Goal: Book appointment/travel/reservation

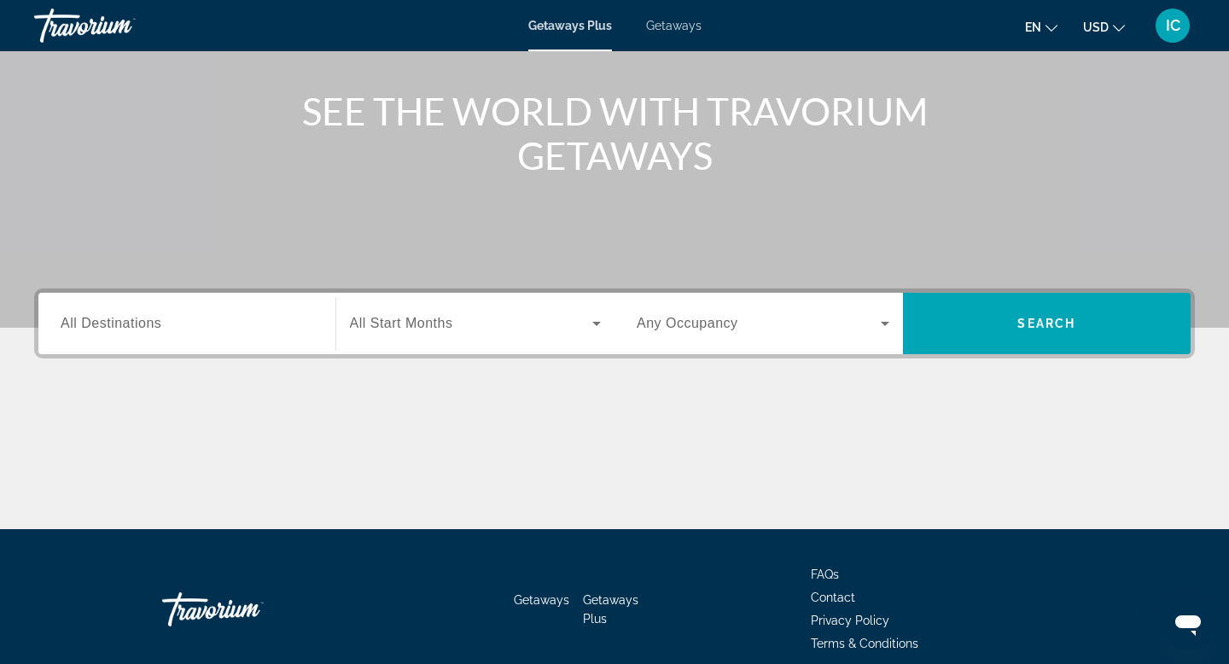
scroll to position [185, 0]
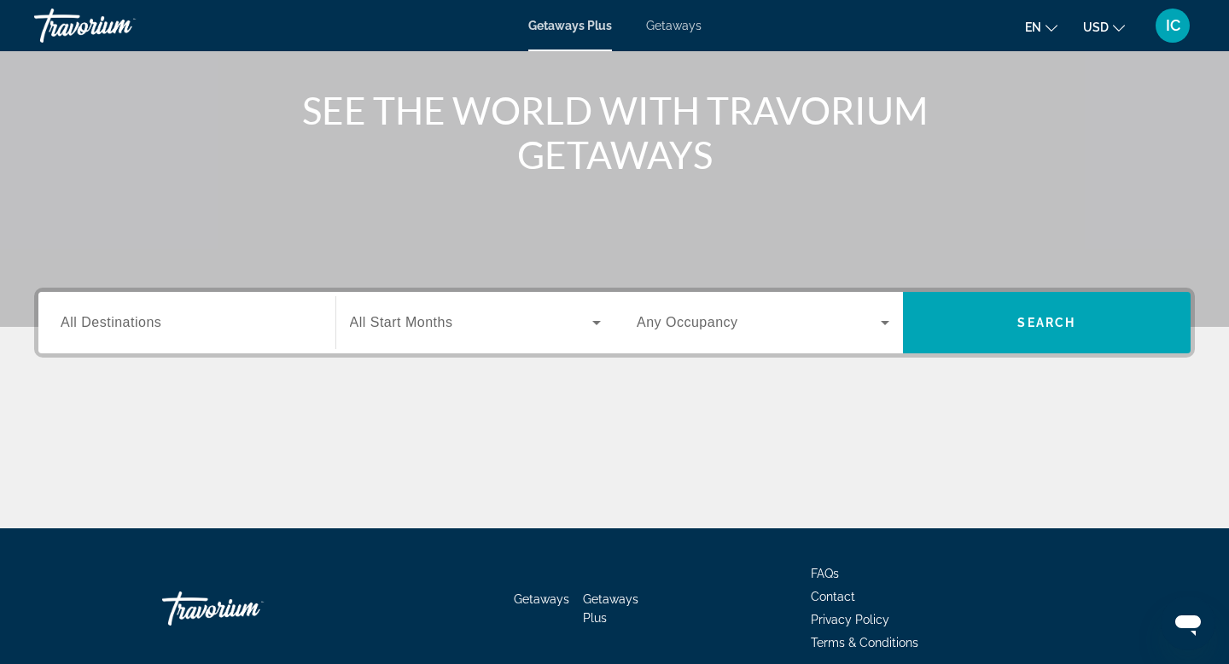
click at [235, 333] on div "Search widget" at bounding box center [187, 323] width 253 height 49
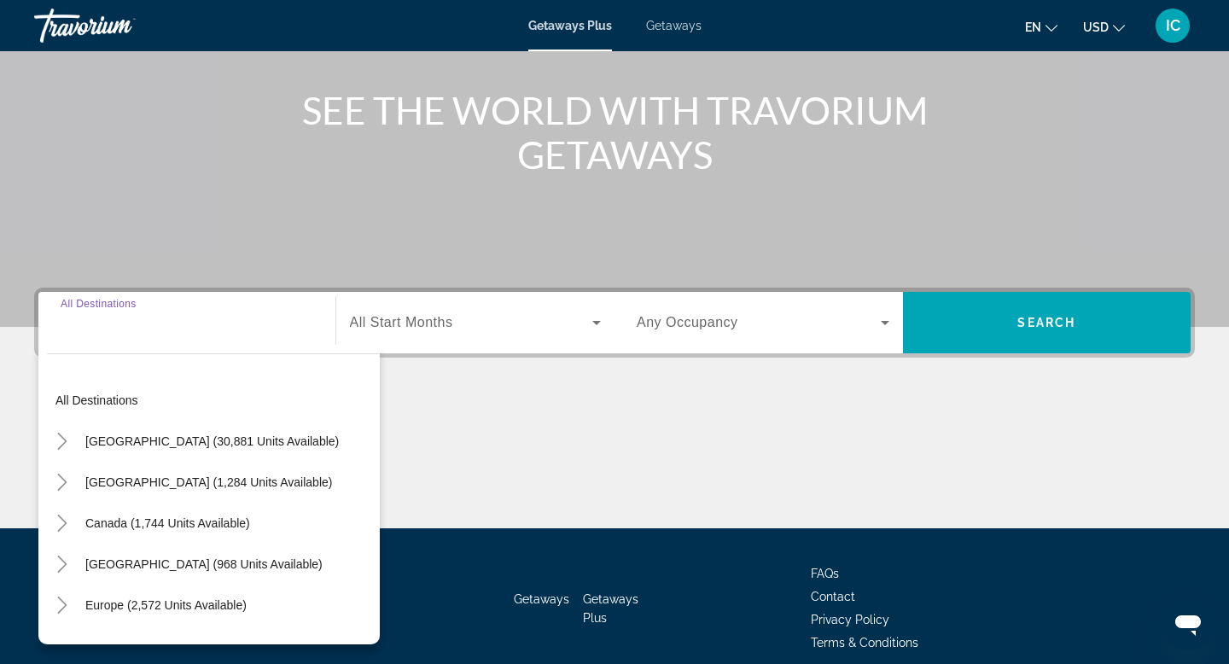
scroll to position [259, 0]
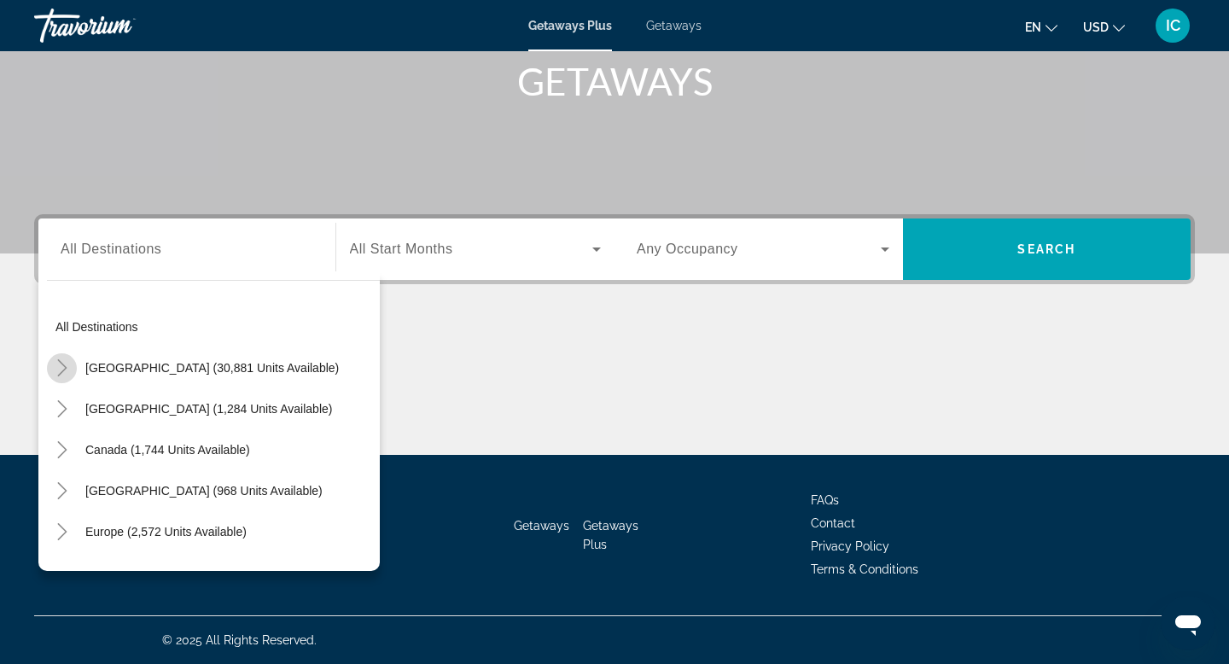
click at [65, 367] on icon "Toggle United States (30,881 units available)" at bounding box center [61, 367] width 9 height 17
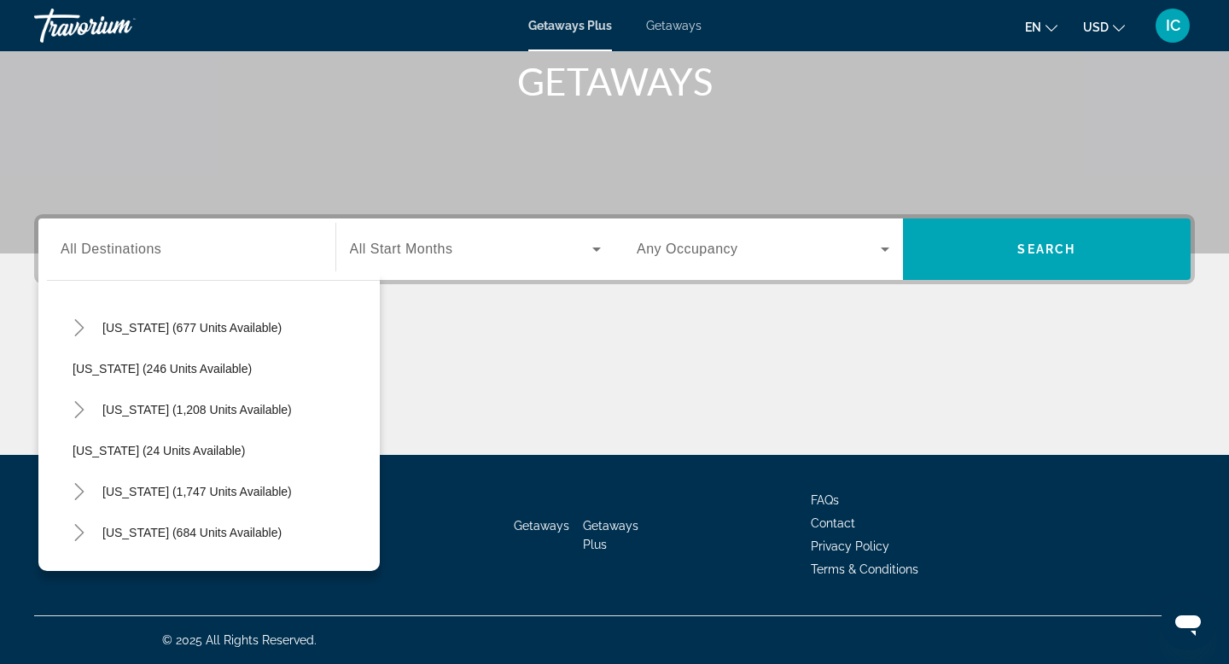
scroll to position [1022, 0]
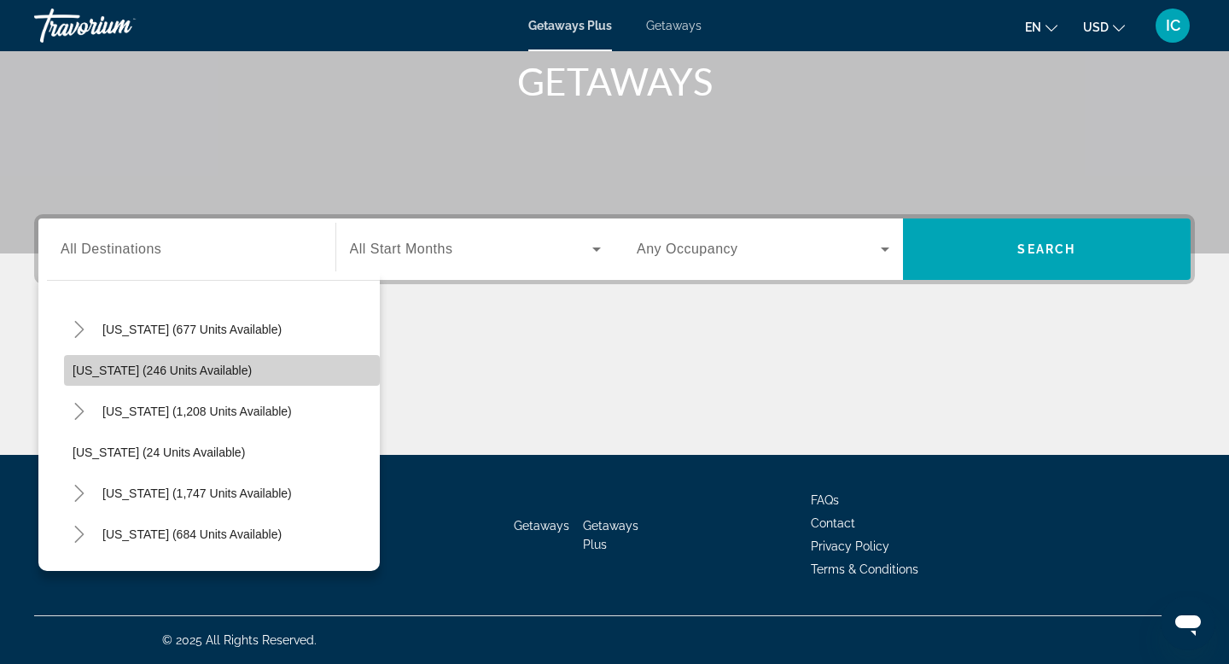
click at [108, 366] on span "[US_STATE] (246 units available)" at bounding box center [162, 371] width 179 height 14
type input "**********"
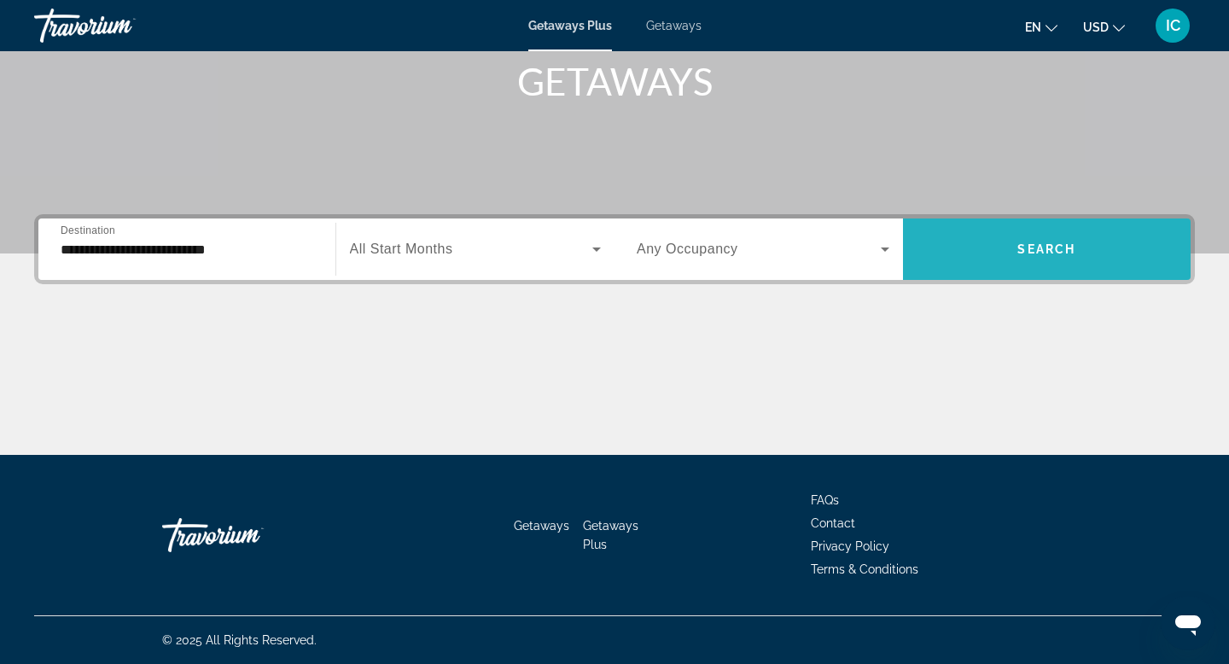
click at [1056, 249] on span "Search" at bounding box center [1047, 249] width 58 height 14
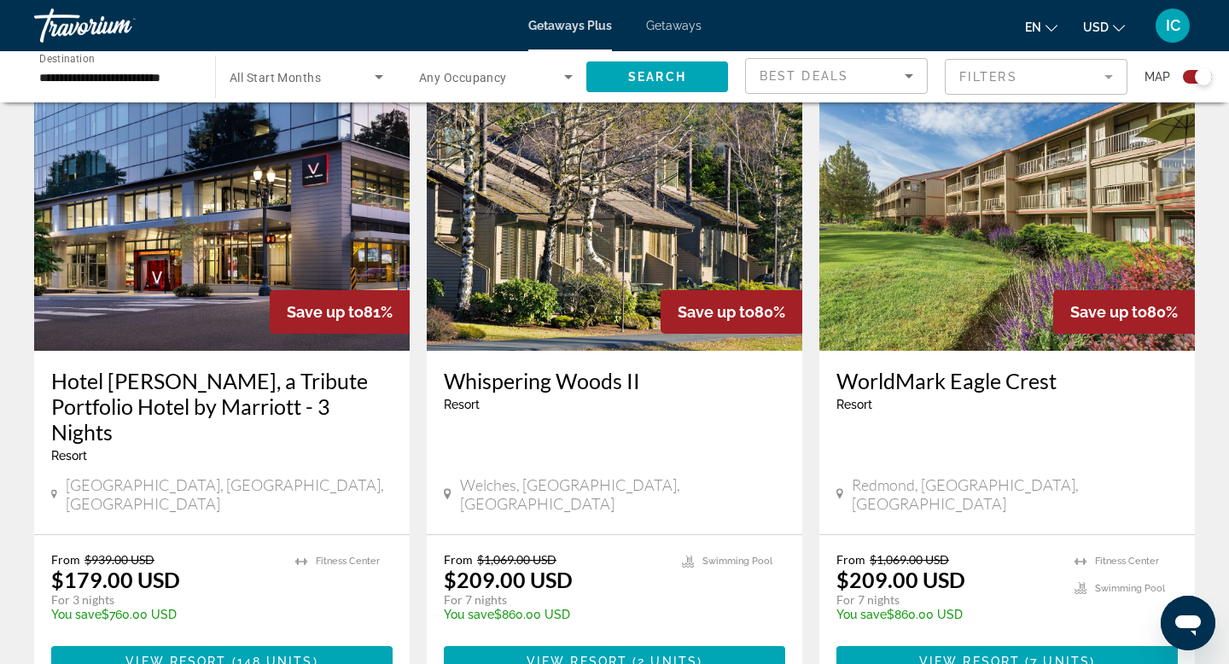
scroll to position [1200, 0]
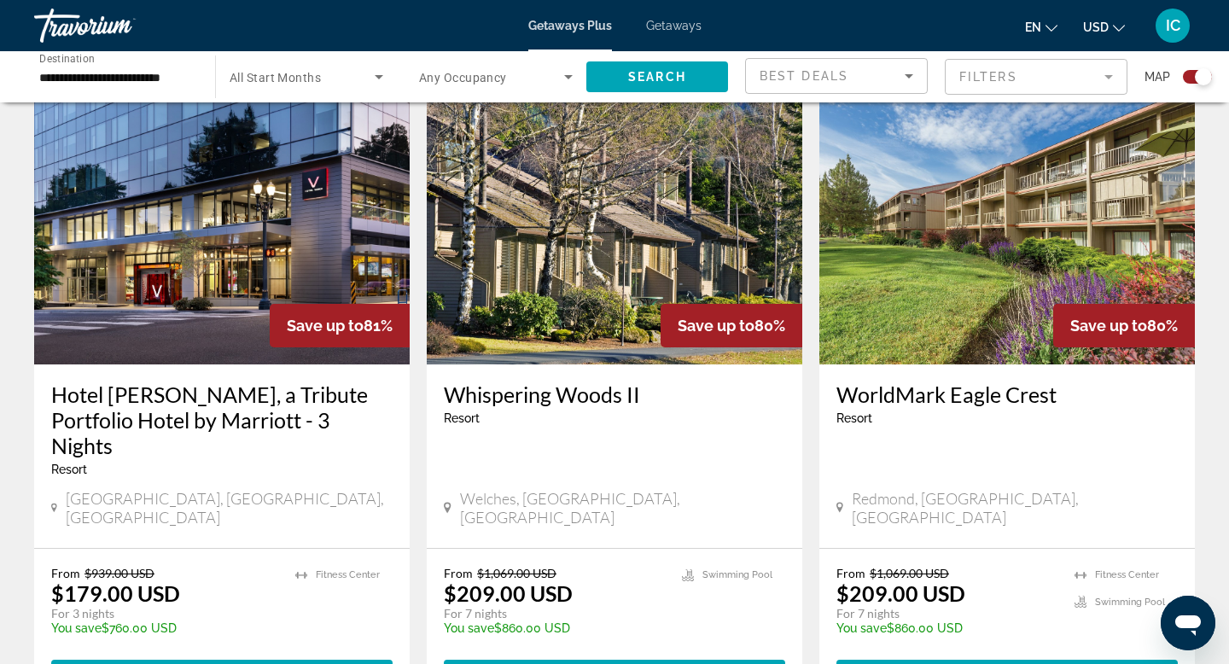
click at [601, 324] on img "Main content" at bounding box center [615, 227] width 376 height 273
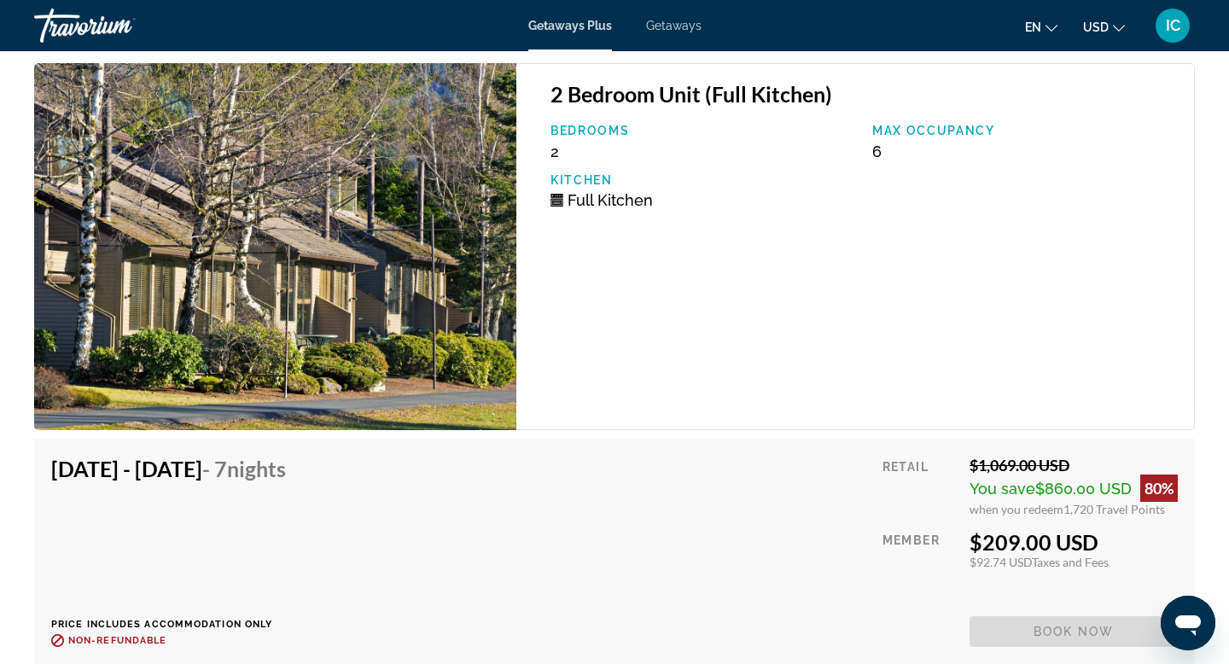
scroll to position [2637, 0]
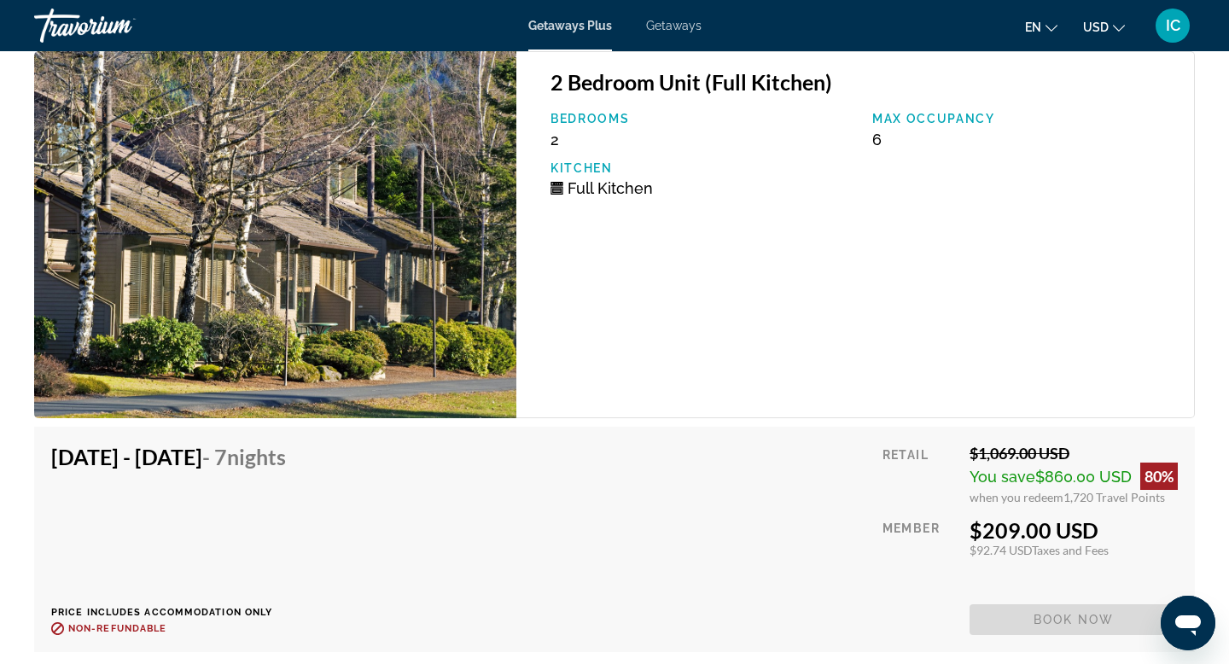
click at [289, 312] on img "Main content" at bounding box center [275, 234] width 482 height 367
click at [292, 312] on img "Main content" at bounding box center [275, 234] width 482 height 367
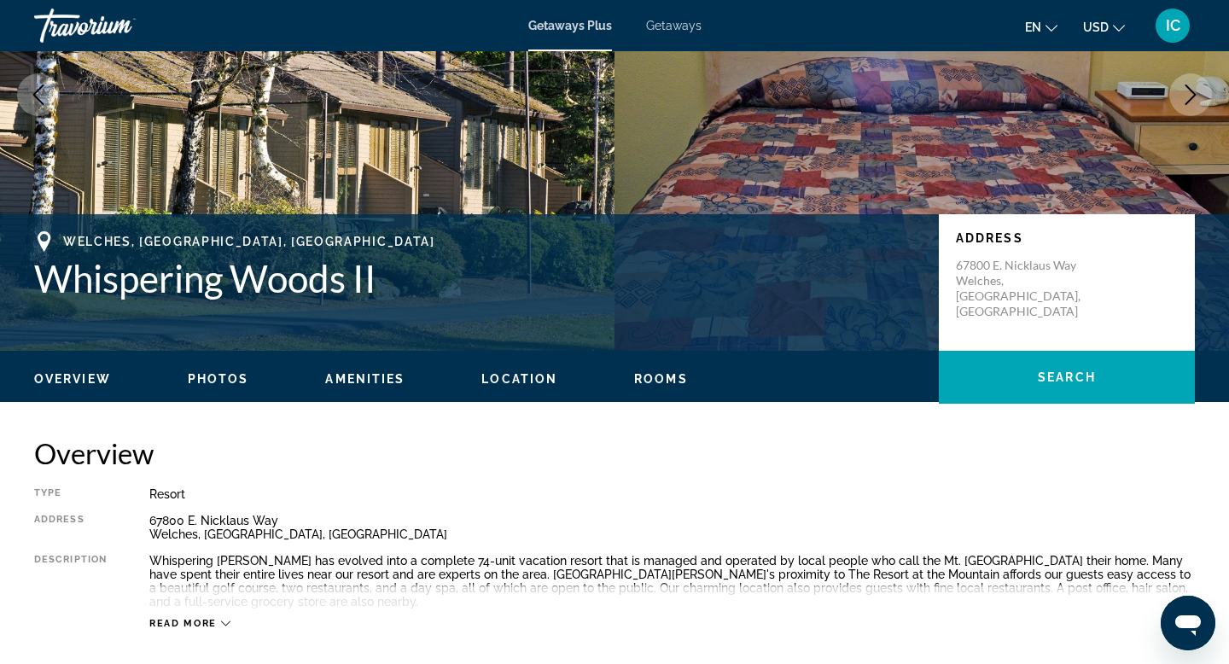
scroll to position [0, 0]
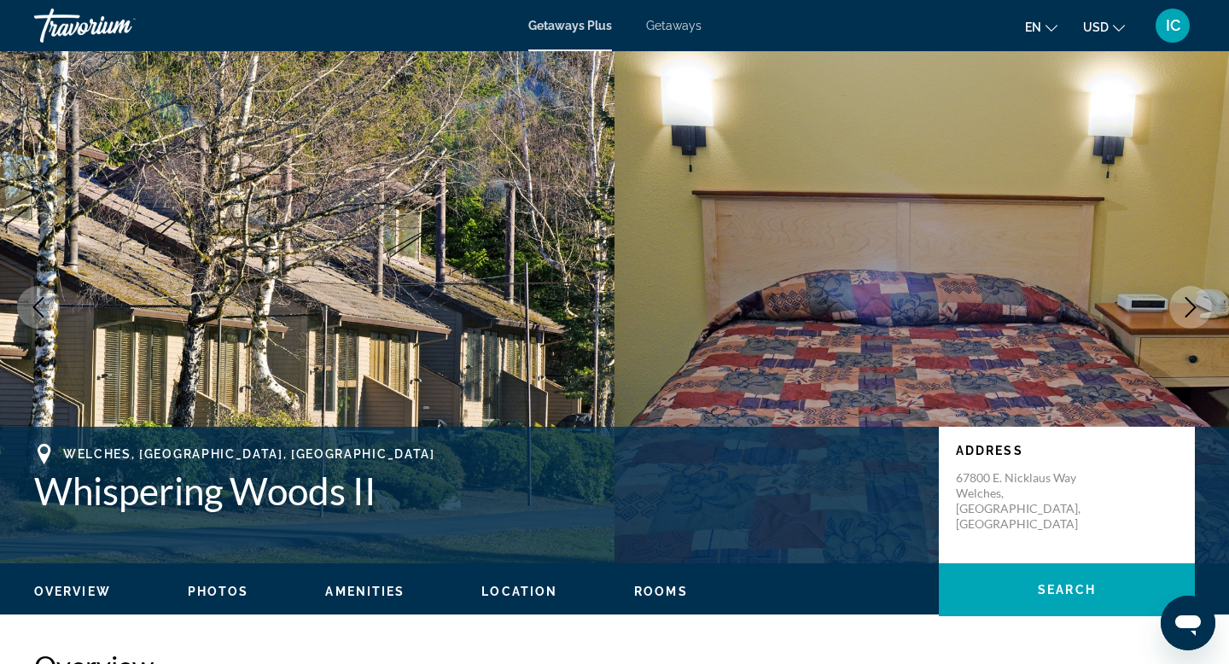
click at [394, 124] on img "Main content" at bounding box center [307, 307] width 615 height 512
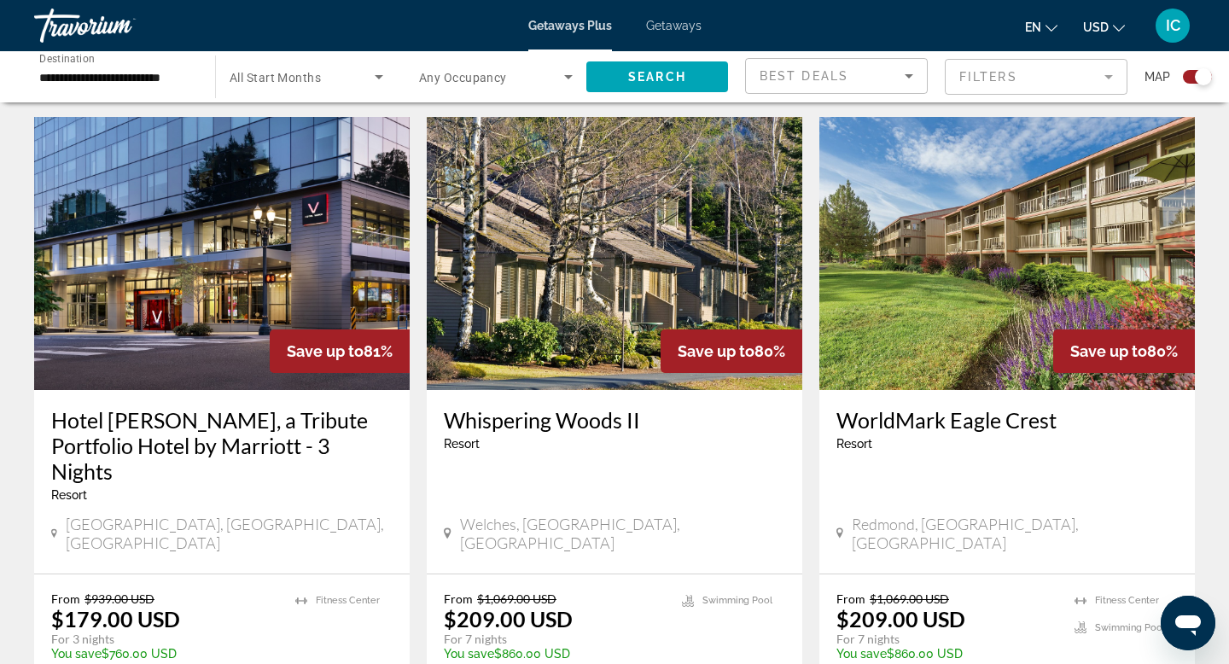
scroll to position [1171, 0]
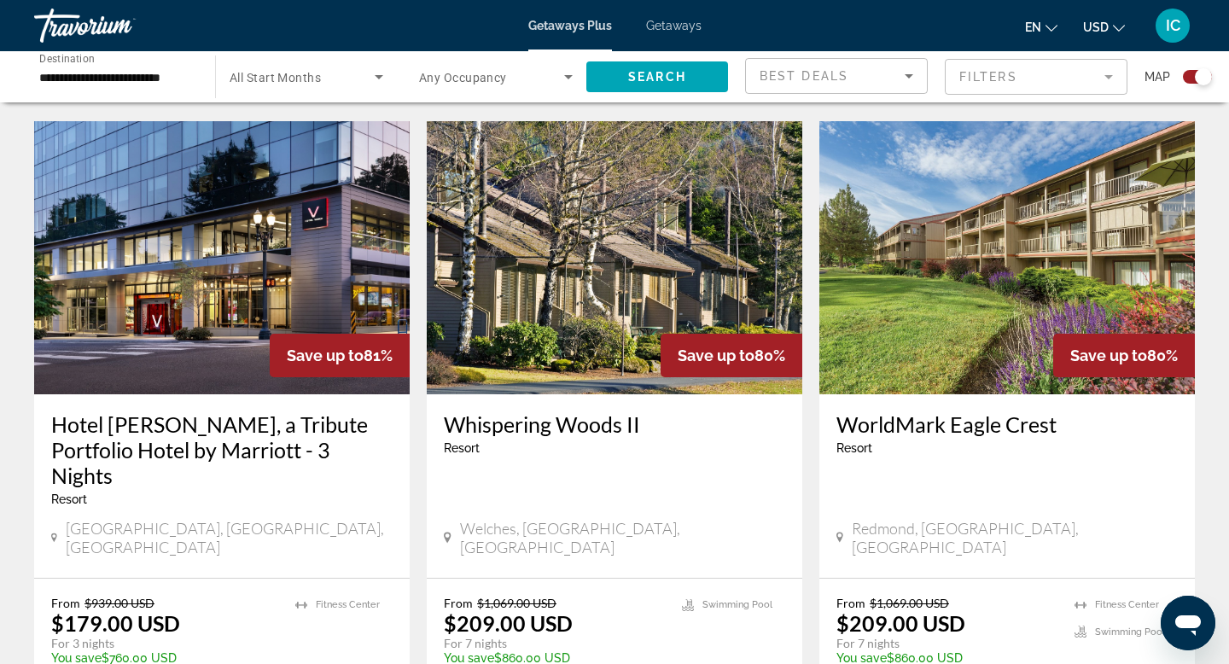
click at [1029, 290] on img "Main content" at bounding box center [1008, 257] width 376 height 273
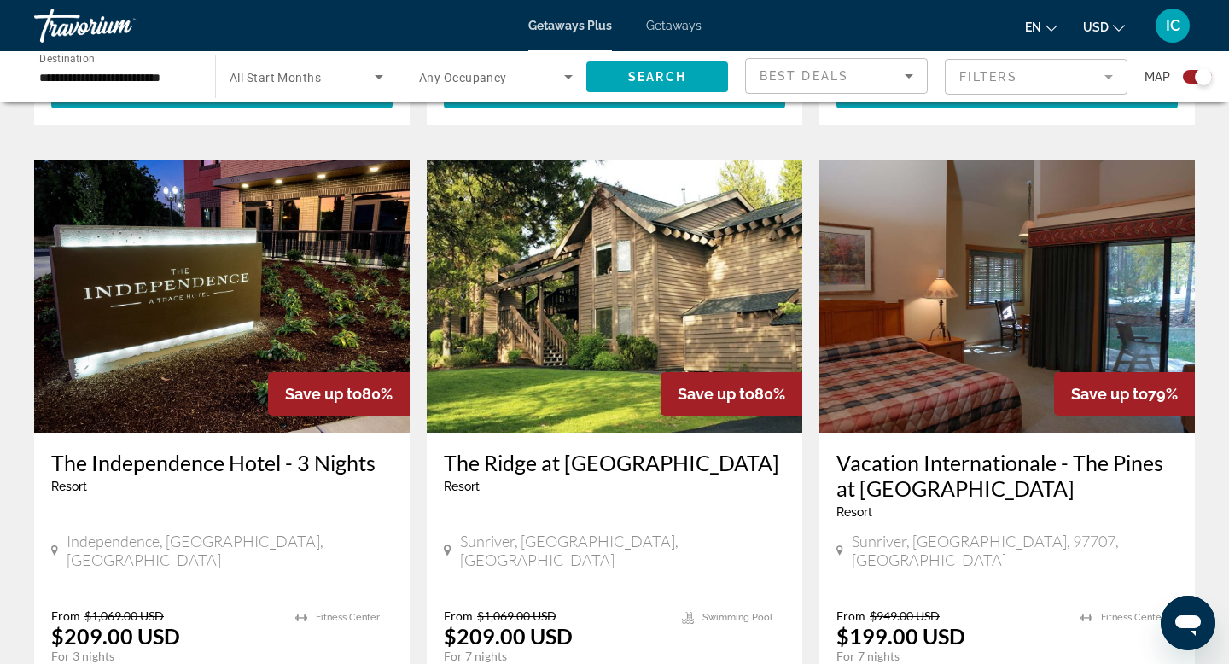
scroll to position [1784, 0]
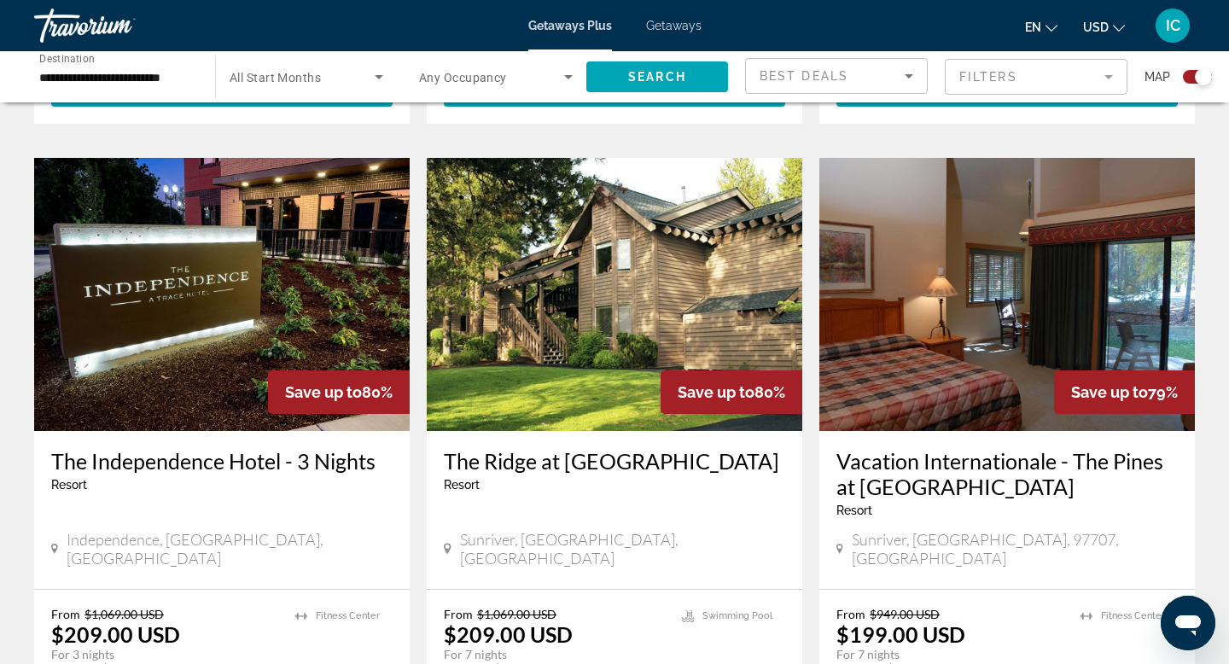
click at [1018, 242] on img "Main content" at bounding box center [1008, 294] width 376 height 273
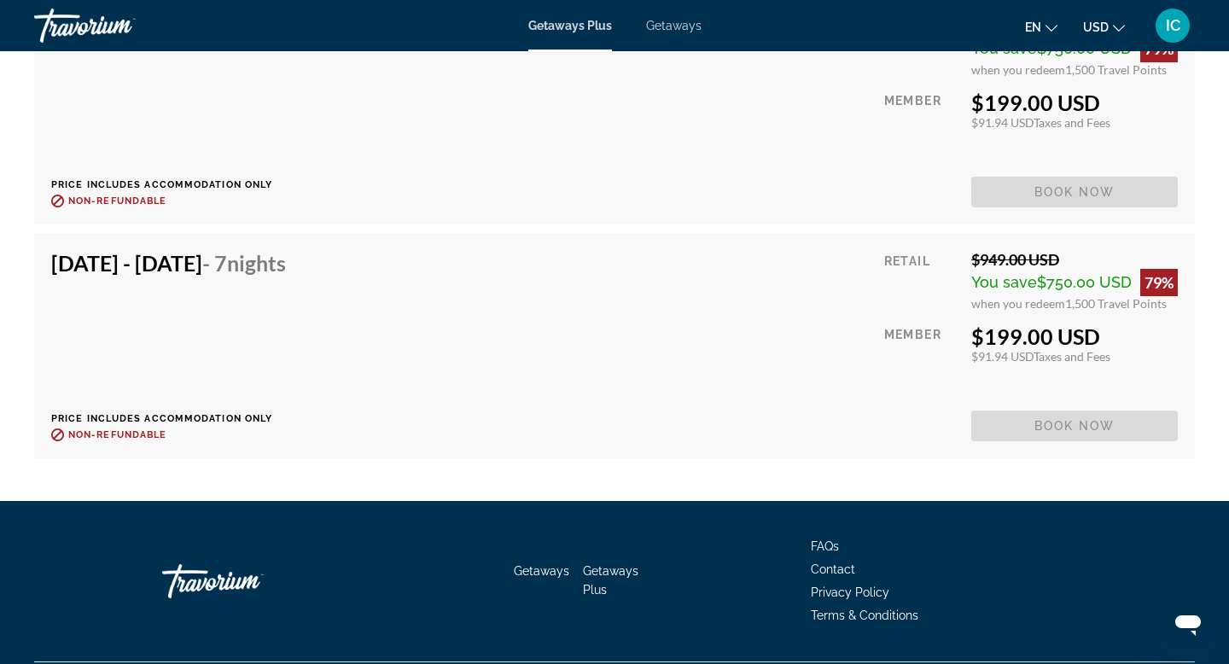
scroll to position [4097, 0]
